Goal: Find specific page/section: Find specific page/section

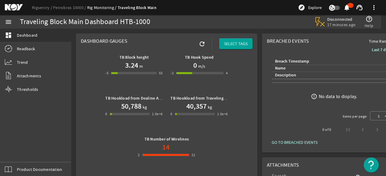
scroll to position [91, 0]
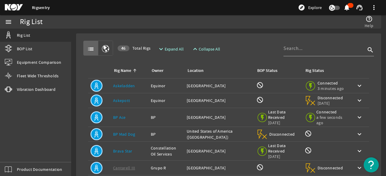
click at [120, 83] on link "Askeladden" at bounding box center [124, 85] width 22 height 5
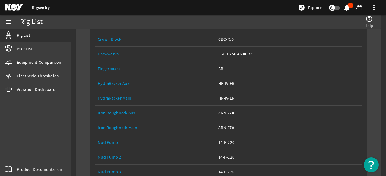
scroll to position [151, 0]
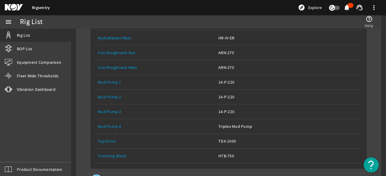
click at [107, 124] on link "Mud Pump 4" at bounding box center [110, 126] width 24 height 5
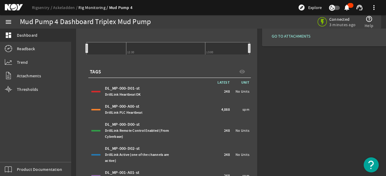
scroll to position [109, 0]
